Goal: Information Seeking & Learning: Learn about a topic

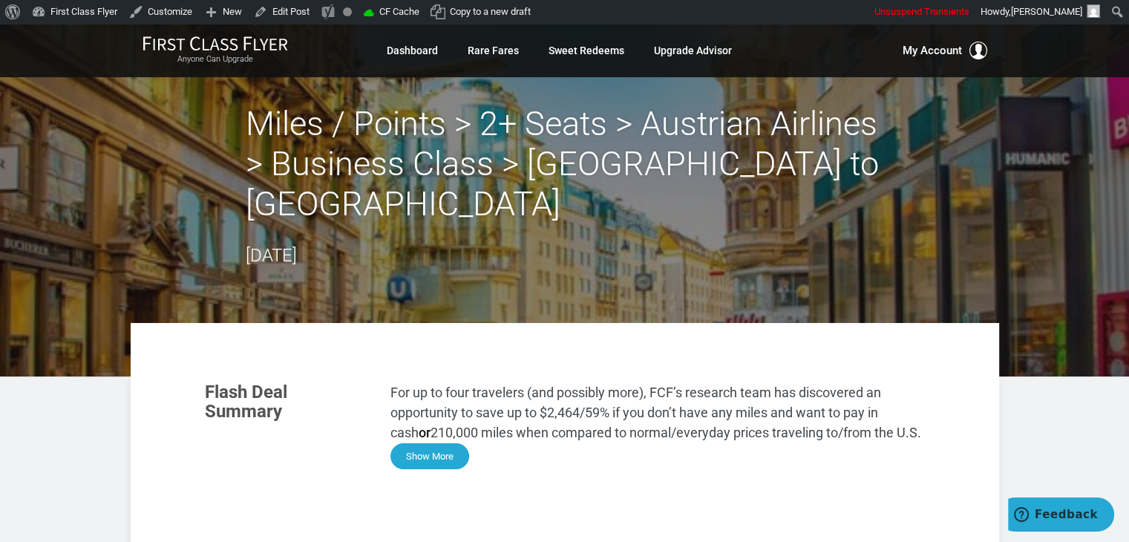
click at [419, 443] on button "Show More" at bounding box center [430, 456] width 79 height 26
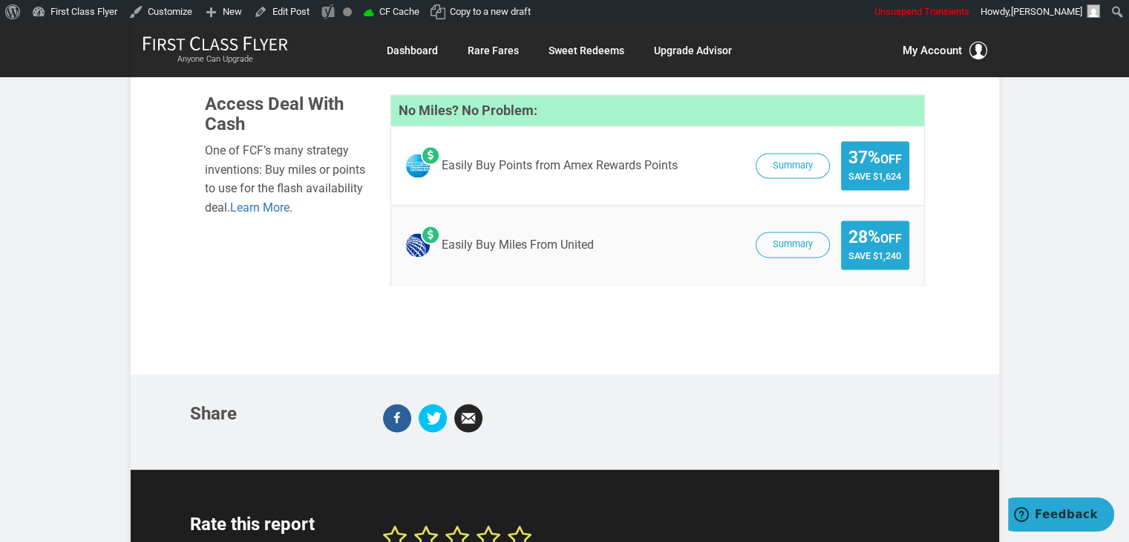
scroll to position [2342, 0]
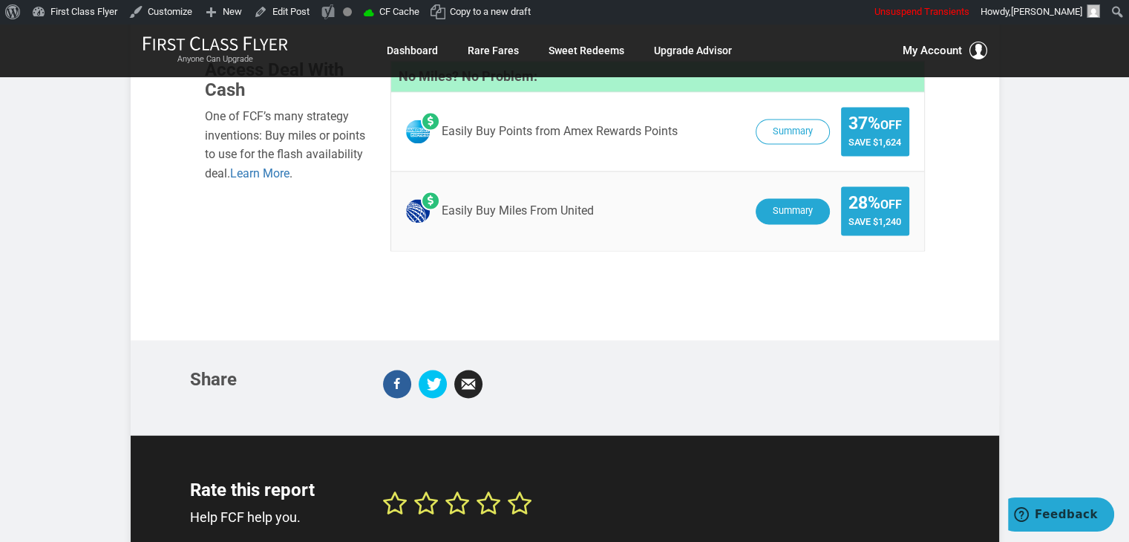
click at [811, 198] on button "Summary" at bounding box center [793, 211] width 74 height 26
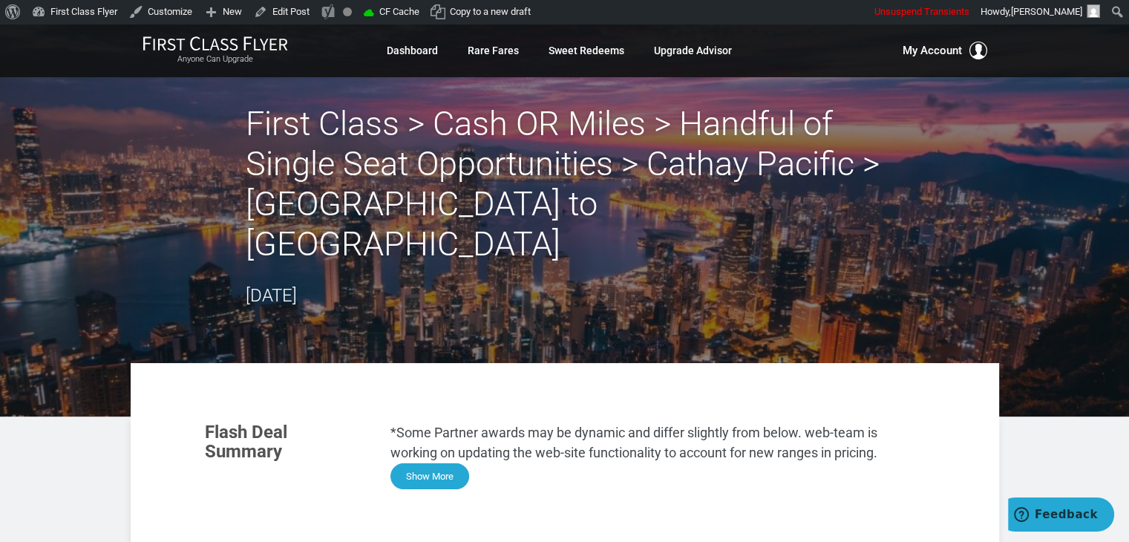
click at [426, 463] on button "Show More" at bounding box center [430, 476] width 79 height 26
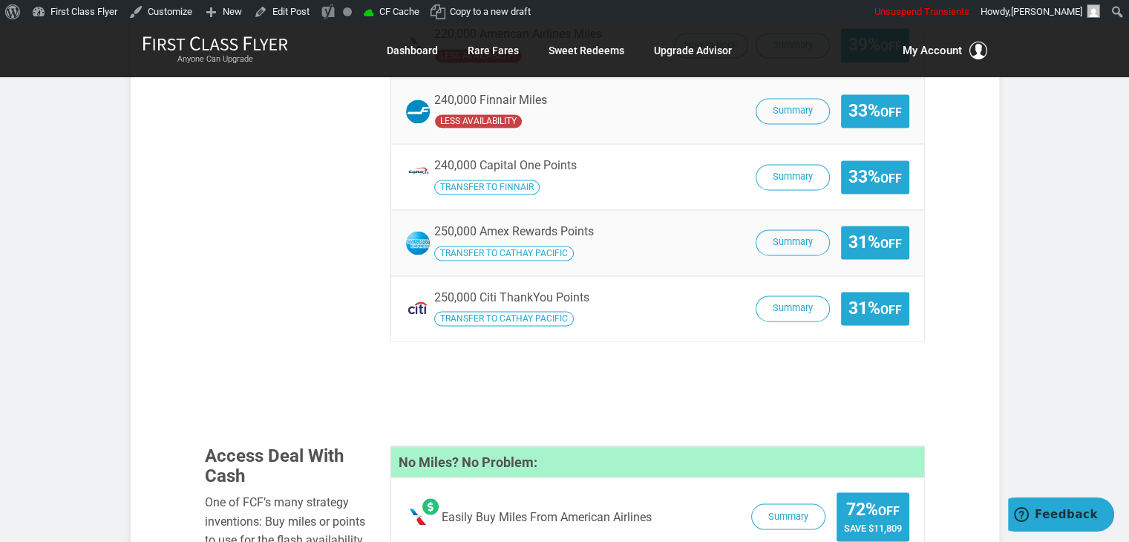
scroll to position [2441, 0]
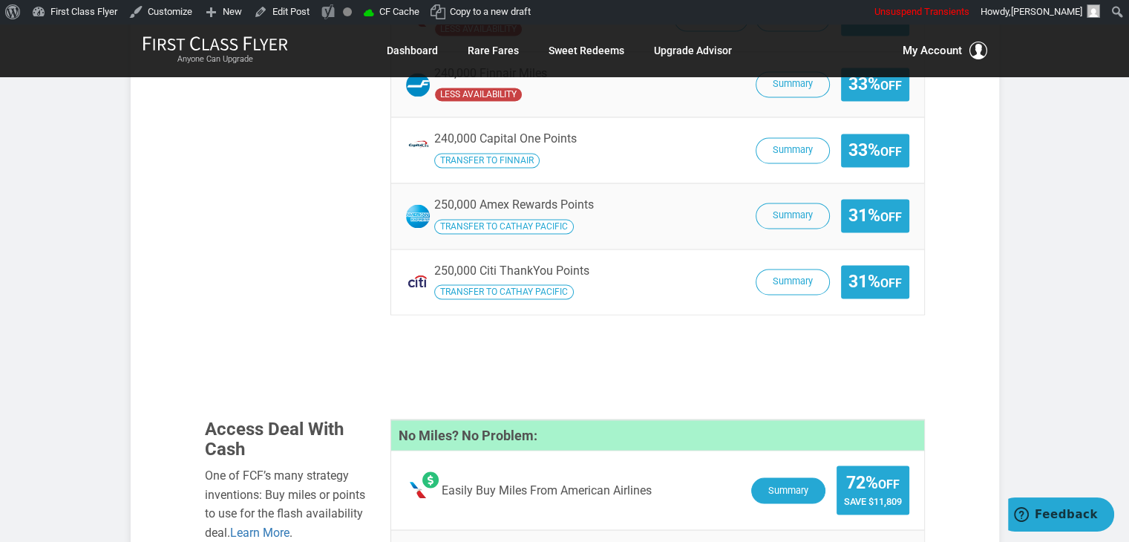
click at [789, 477] on button "Summary" at bounding box center [788, 490] width 74 height 26
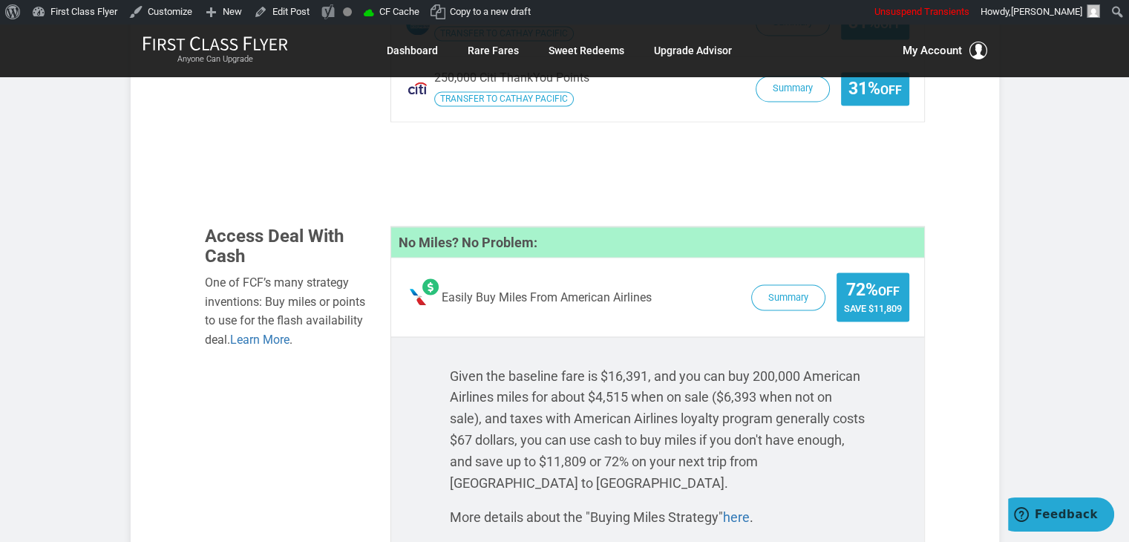
scroll to position [2640, 0]
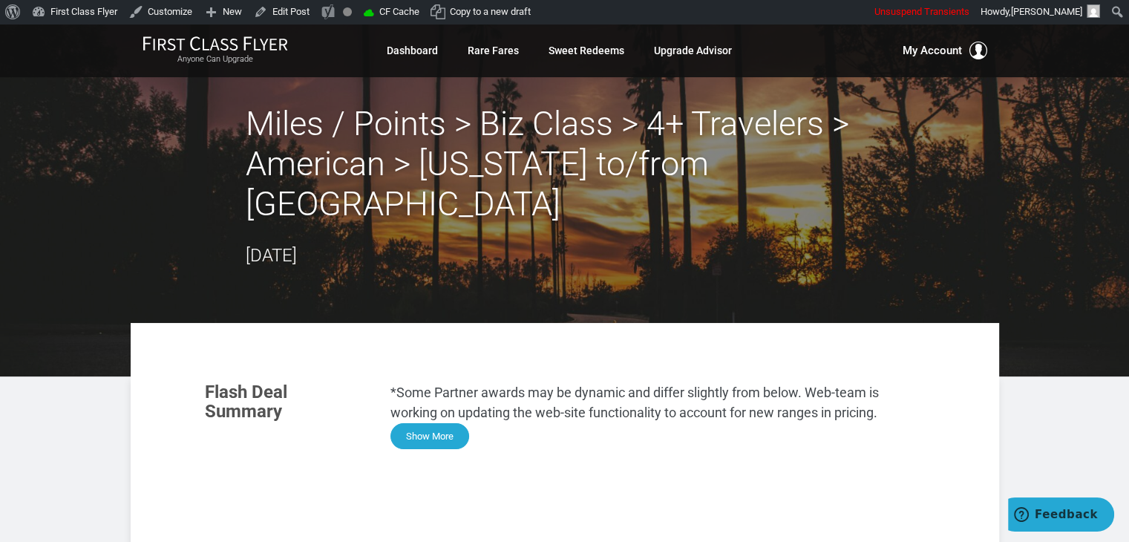
click at [441, 423] on button "Show More" at bounding box center [430, 436] width 79 height 26
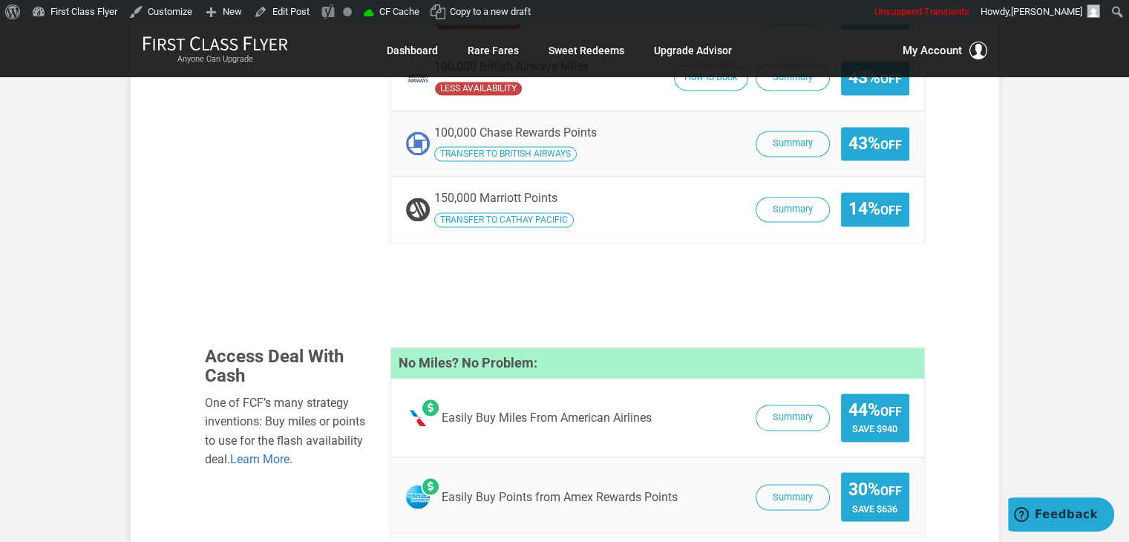
scroll to position [2341, 0]
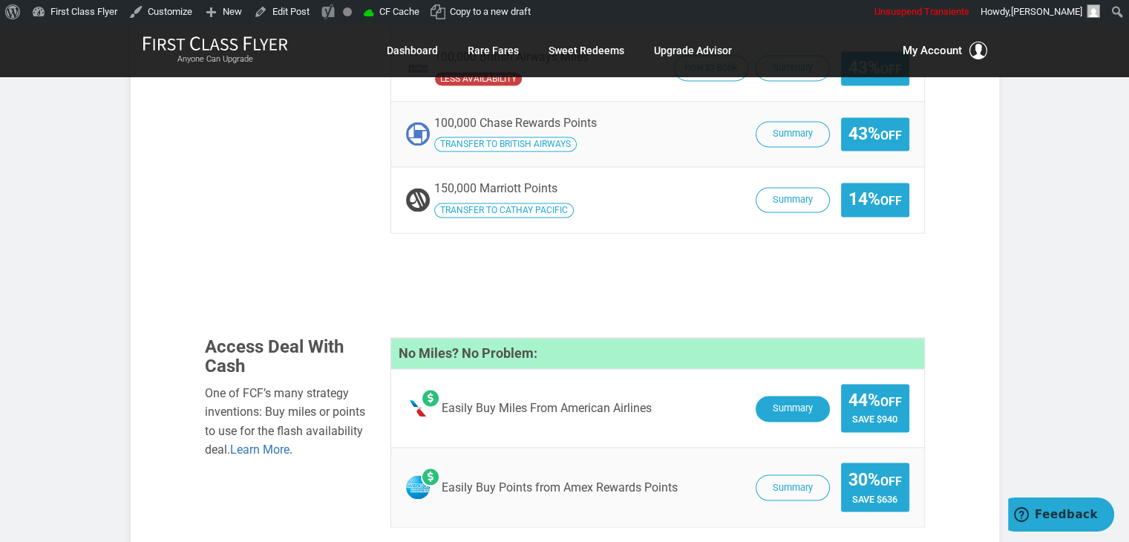
click at [760, 396] on button "Summary" at bounding box center [793, 409] width 74 height 26
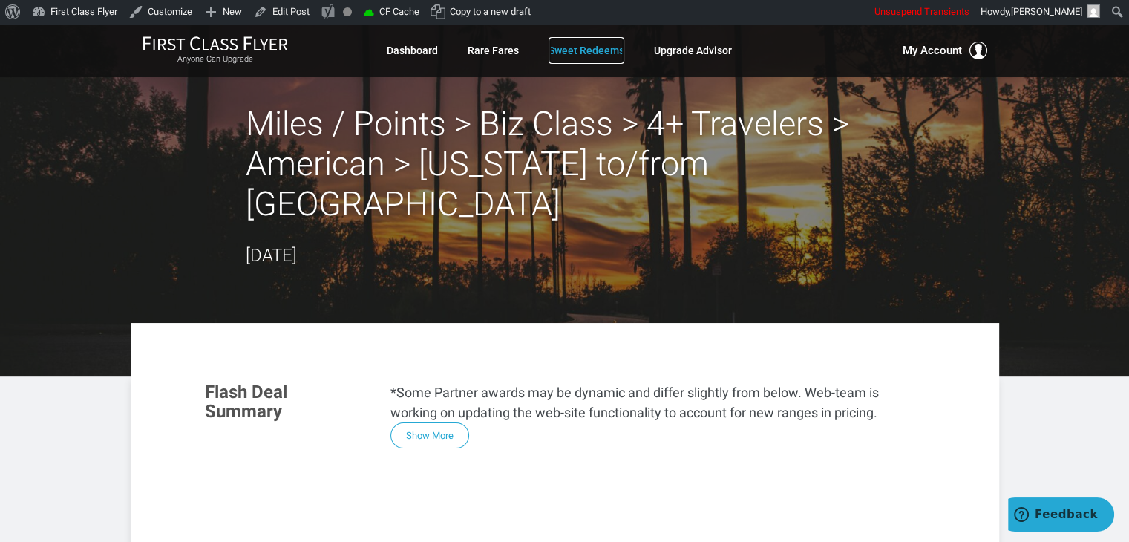
click at [595, 44] on link "Sweet Redeems" at bounding box center [587, 50] width 76 height 27
